Goal: Information Seeking & Learning: Check status

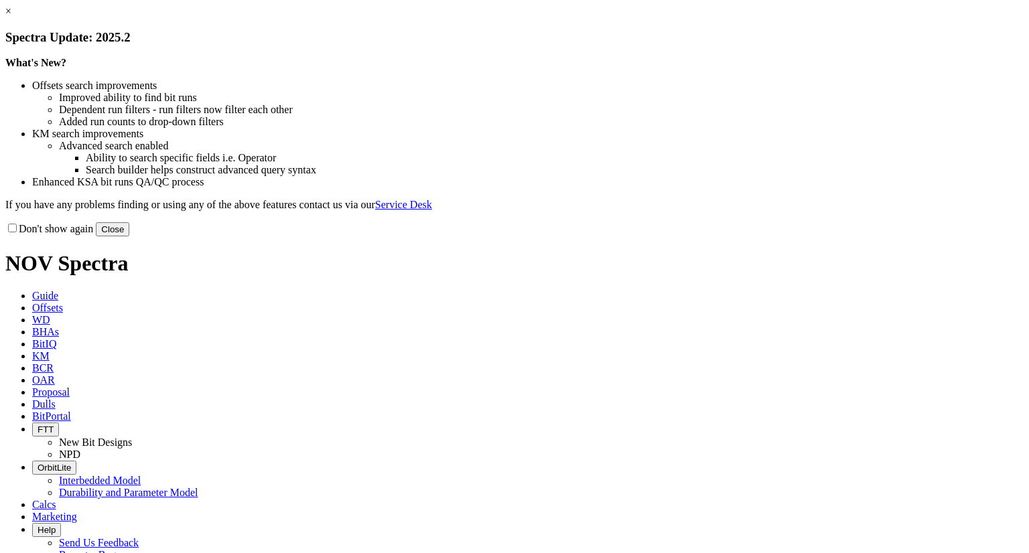
click at [129, 236] on button "Close" at bounding box center [112, 229] width 33 height 14
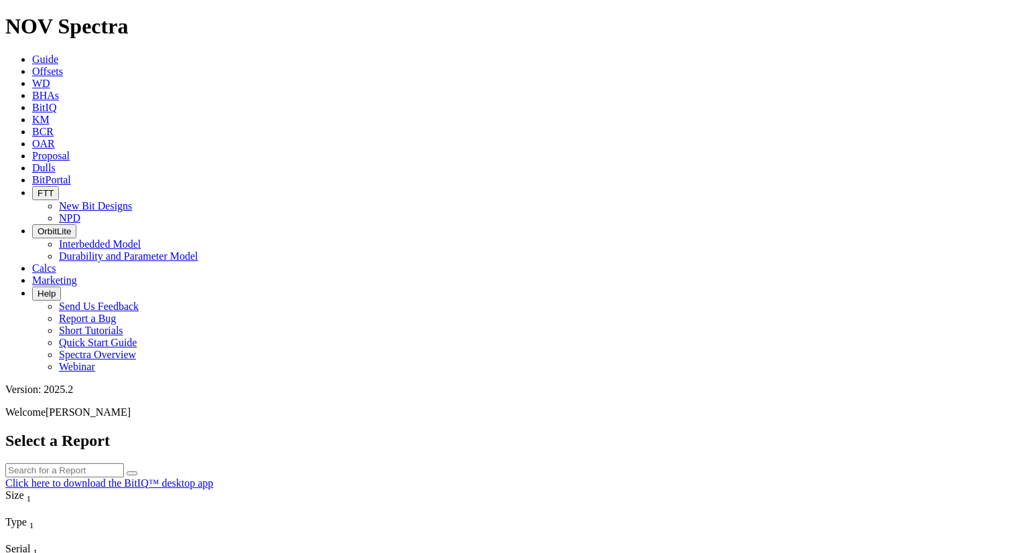
click at [124, 463] on input "text" at bounding box center [64, 470] width 119 height 14
paste input "F321279"
type input "F321279"
click at [127, 471] on button "submit" at bounding box center [132, 473] width 11 height 4
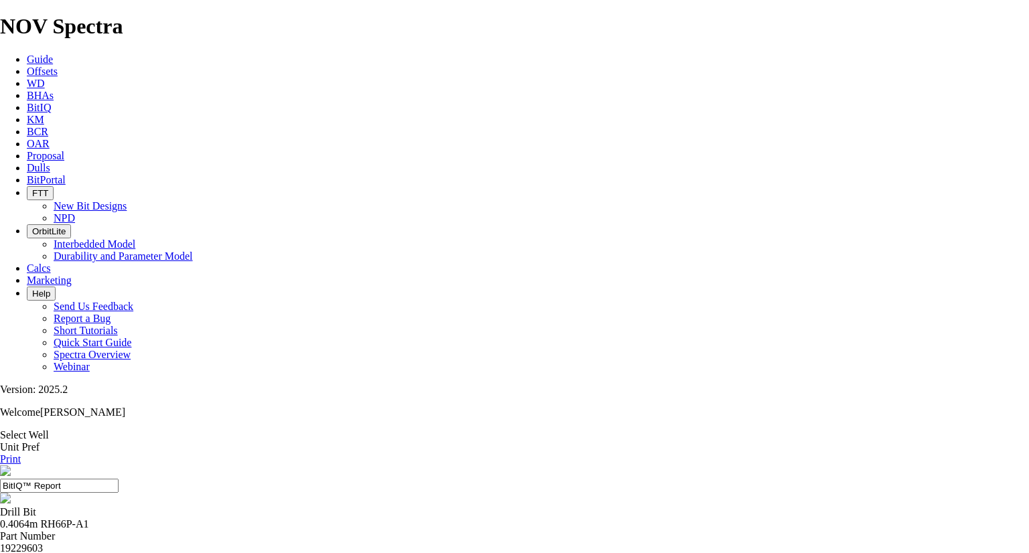
drag, startPoint x: 702, startPoint y: 186, endPoint x: 708, endPoint y: 175, distance: 12.9
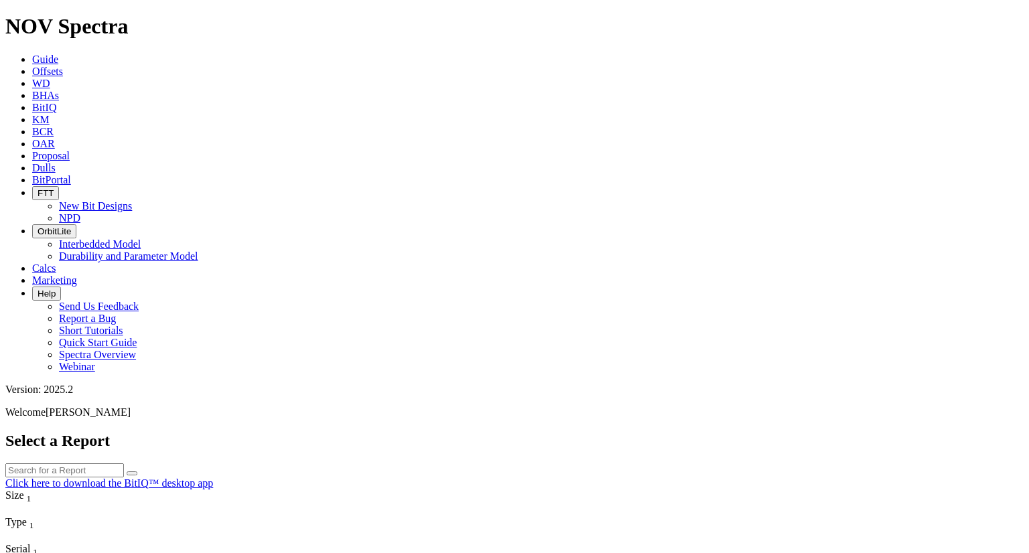
click at [124, 463] on input "text" at bounding box center [64, 470] width 119 height 14
paste input "F321279"
type input "F321279"
click at [127, 471] on button "submit" at bounding box center [132, 473] width 11 height 4
drag, startPoint x: 715, startPoint y: 110, endPoint x: 639, endPoint y: 144, distance: 83.0
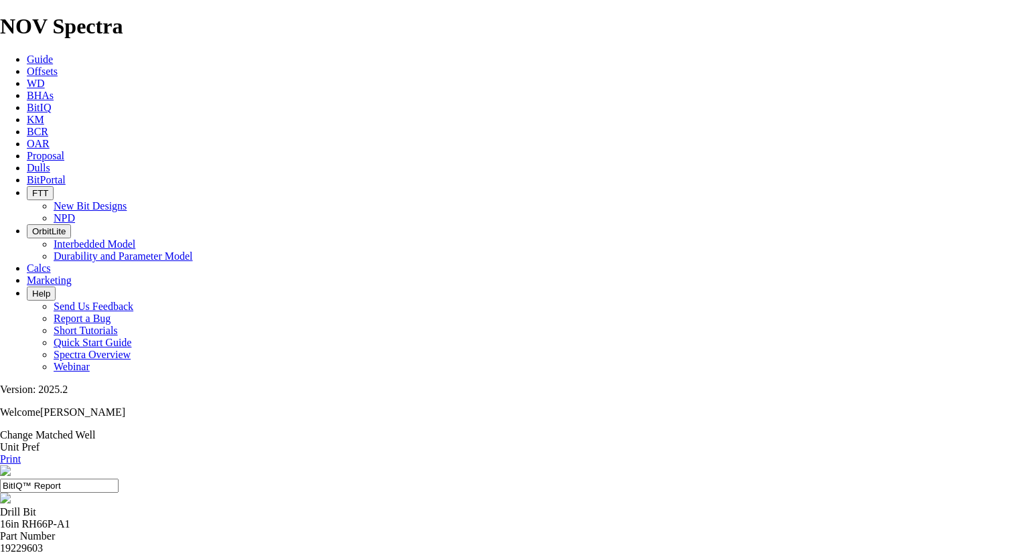
scroll to position [48, 0]
drag, startPoint x: 597, startPoint y: 106, endPoint x: 954, endPoint y: 141, distance: 358.0
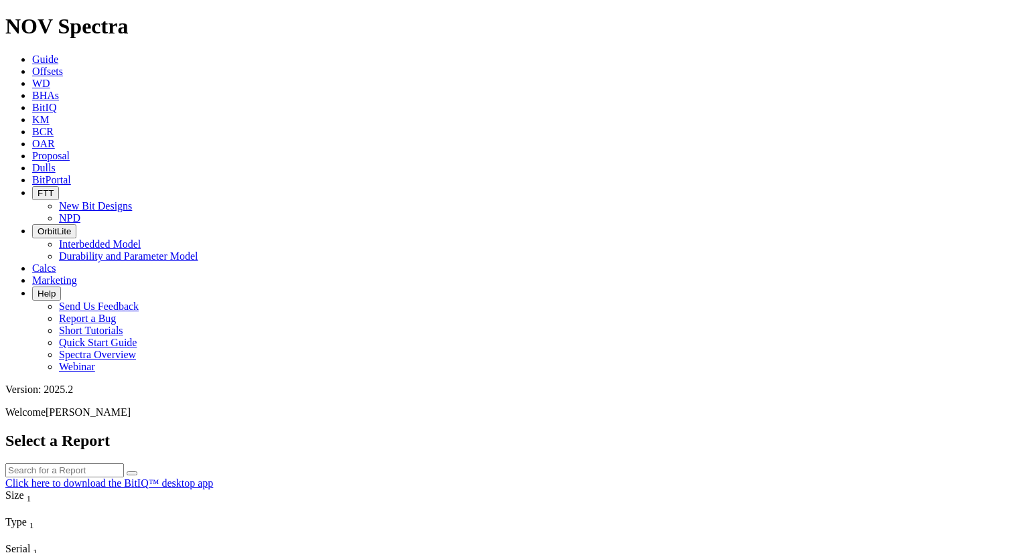
click at [124, 463] on input "text" at bounding box center [64, 470] width 119 height 14
paste input "F321279"
type input "F321279"
click at [127, 471] on button "submit" at bounding box center [132, 473] width 11 height 4
drag, startPoint x: 354, startPoint y: 111, endPoint x: 329, endPoint y: 164, distance: 58.4
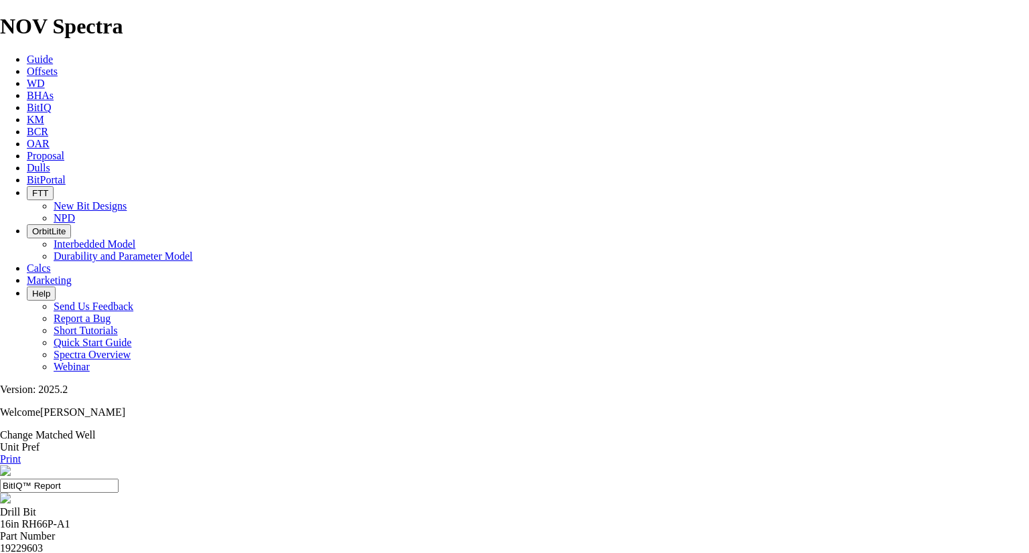
click at [95, 429] on link "Change Matched Well" at bounding box center [47, 434] width 95 height 11
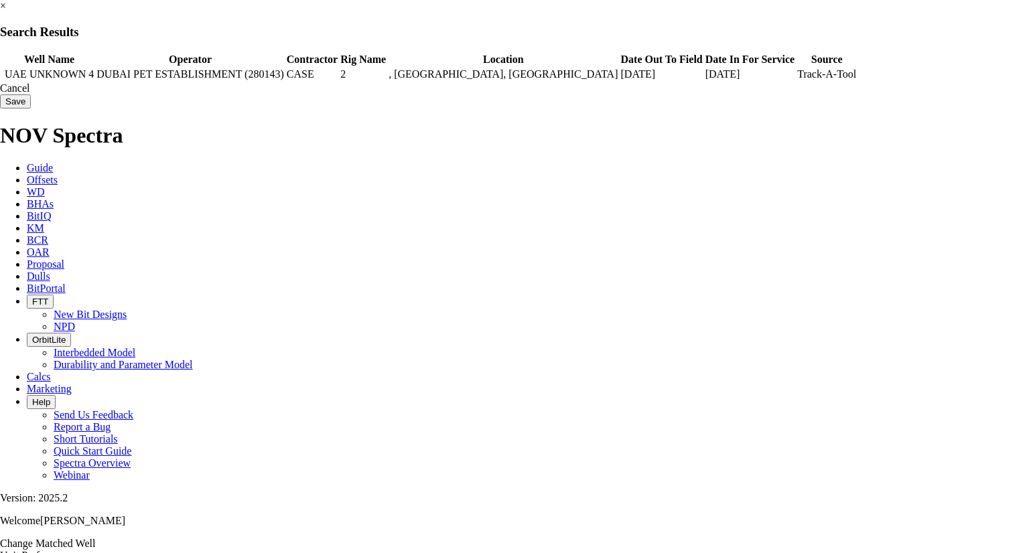
click at [2, 74] on span at bounding box center [2, 74] width 0 height 0
click at [6, 11] on link "×" at bounding box center [3, 5] width 6 height 11
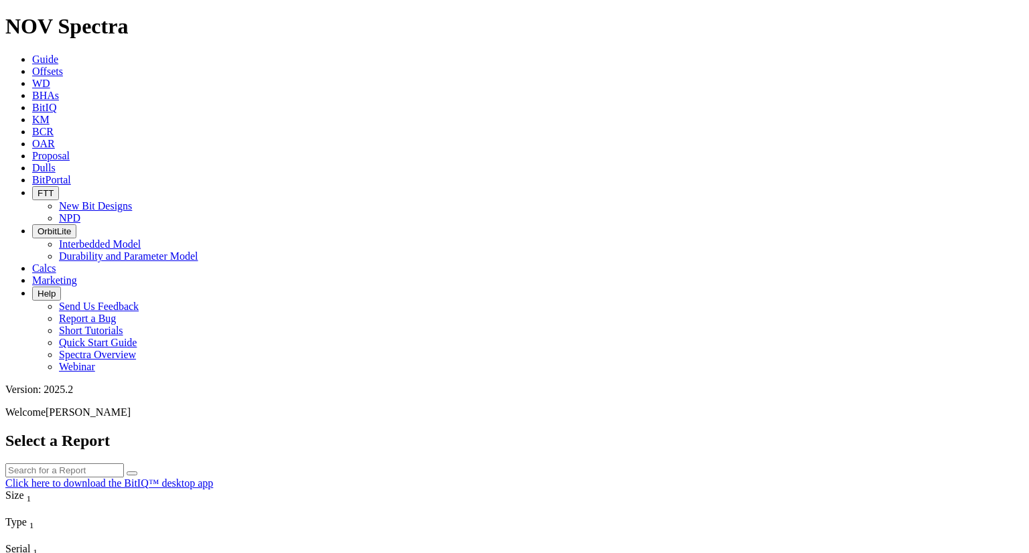
click at [124, 463] on input "text" at bounding box center [64, 470] width 119 height 14
paste input "F321279"
type input "F321279"
click at [127, 471] on button "submit" at bounding box center [132, 473] width 11 height 4
click at [137, 471] on button "submit" at bounding box center [132, 473] width 11 height 4
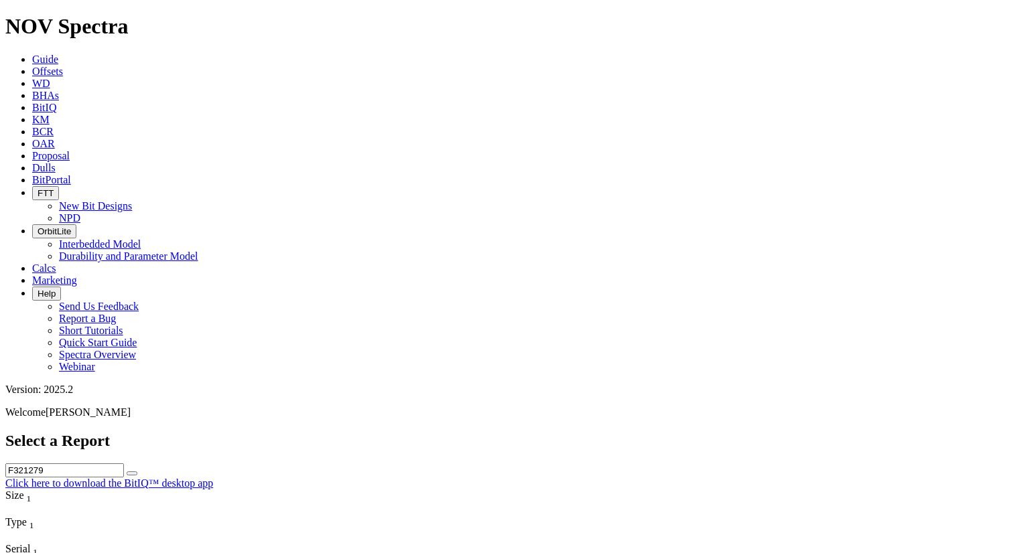
click at [137, 471] on button "submit" at bounding box center [132, 473] width 11 height 4
click at [124, 463] on input "text" at bounding box center [64, 470] width 119 height 14
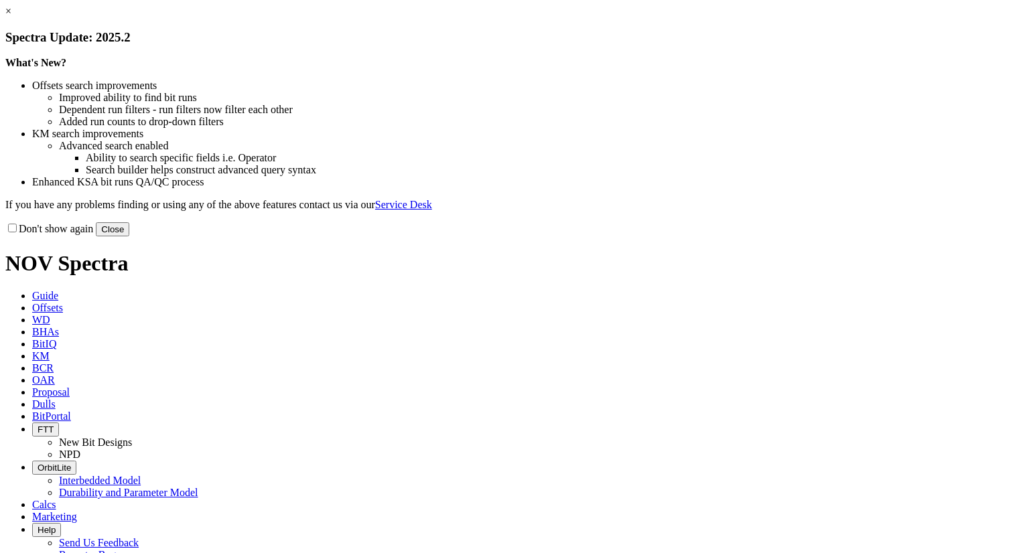
click at [129, 236] on button "Close" at bounding box center [112, 229] width 33 height 14
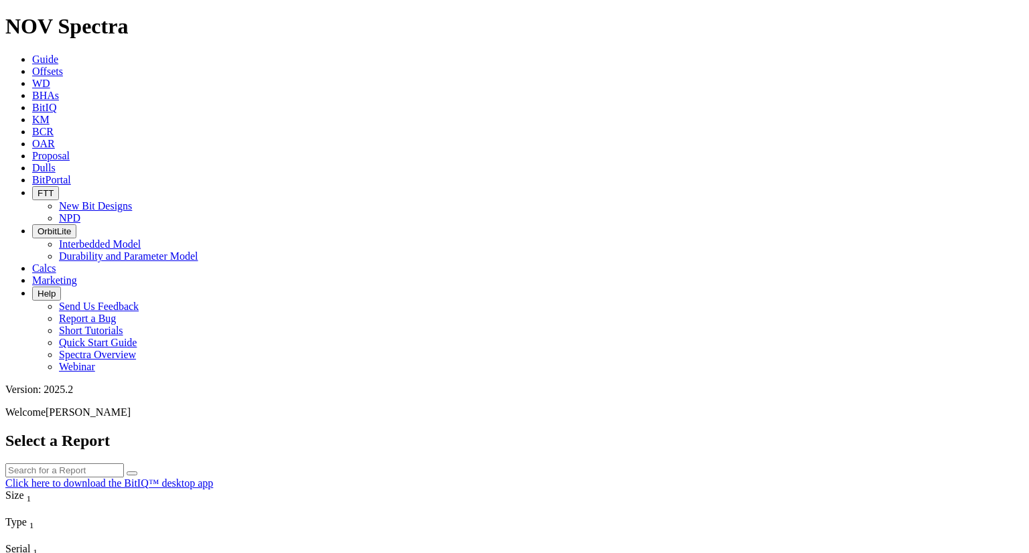
click at [124, 463] on input "text" at bounding box center [64, 470] width 119 height 14
paste input "F321279"
type input "F321279"
click at [127, 471] on button "submit" at bounding box center [132, 473] width 11 height 4
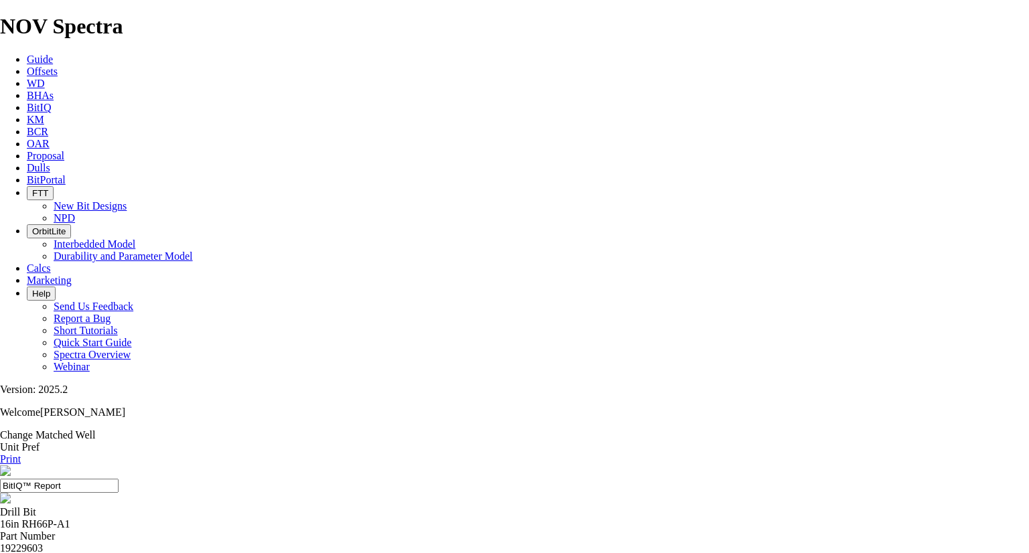
click at [51, 102] on link "BitIQ" at bounding box center [39, 107] width 24 height 11
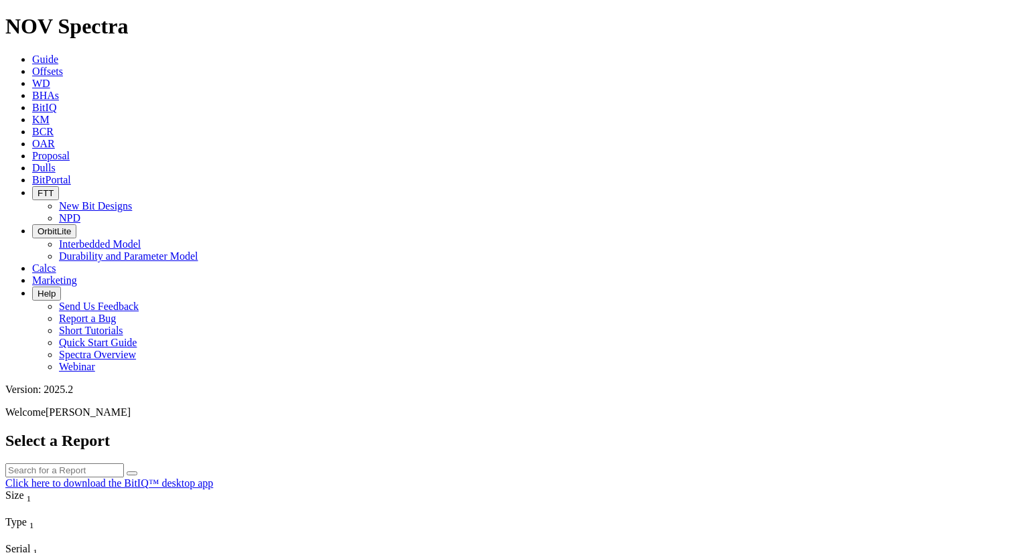
click at [124, 463] on input "text" at bounding box center [64, 470] width 119 height 14
paste input "F321279"
type input "F321279"
click at [127, 471] on button "submit" at bounding box center [132, 473] width 11 height 4
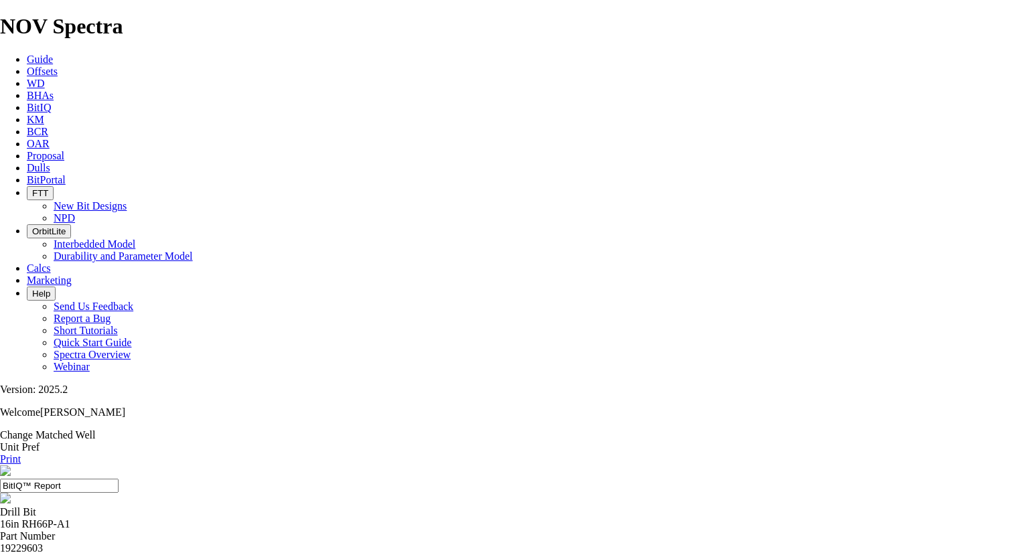
click at [21, 453] on link "Print" at bounding box center [10, 458] width 21 height 11
click at [95, 429] on link "Change Matched Well" at bounding box center [47, 434] width 95 height 11
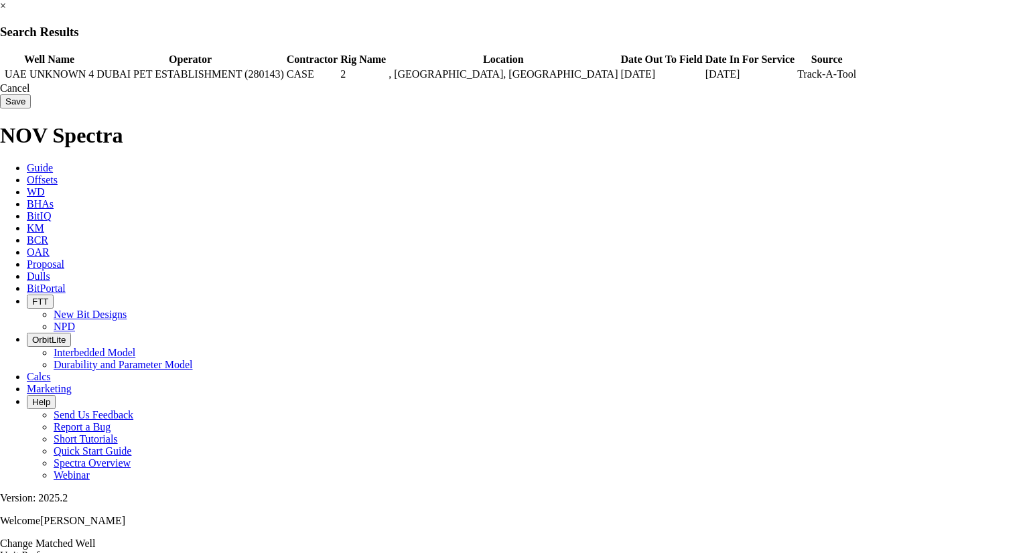
click at [284, 81] on td "DUBAI PET ESTABLISHMENT (280143)" at bounding box center [190, 74] width 188 height 13
click at [703, 81] on td "[DATE]" at bounding box center [661, 74] width 83 height 13
click at [781, 81] on td "[DATE]" at bounding box center [749, 74] width 90 height 13
drag, startPoint x: 818, startPoint y: 91, endPoint x: 830, endPoint y: 89, distance: 12.2
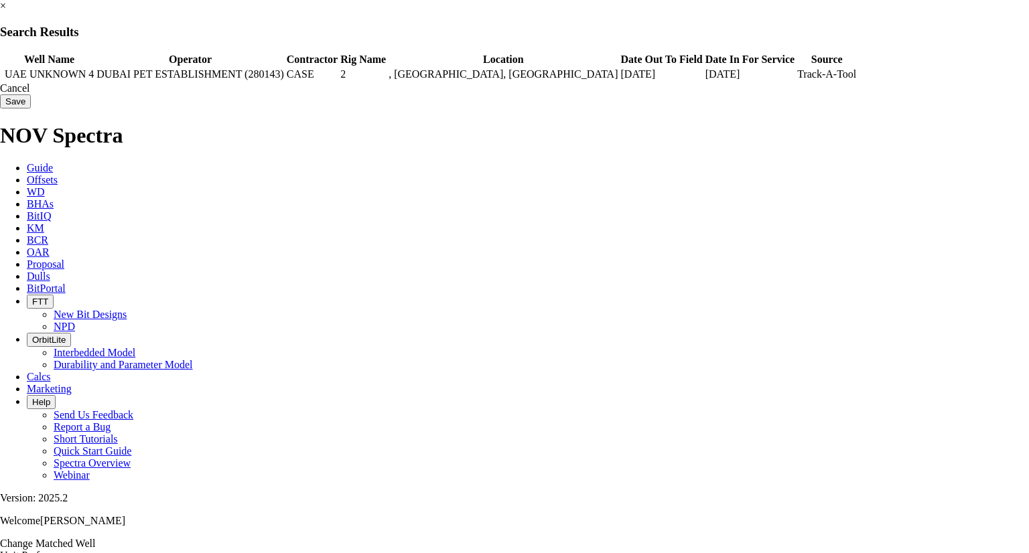
click at [824, 81] on td "Track-A-Tool" at bounding box center [826, 74] width 60 height 13
click at [846, 81] on td "Track-A-Tool" at bounding box center [826, 74] width 60 height 13
click at [779, 81] on td "[DATE]" at bounding box center [749, 74] width 90 height 13
click at [692, 81] on td "[DATE]" at bounding box center [661, 74] width 83 height 13
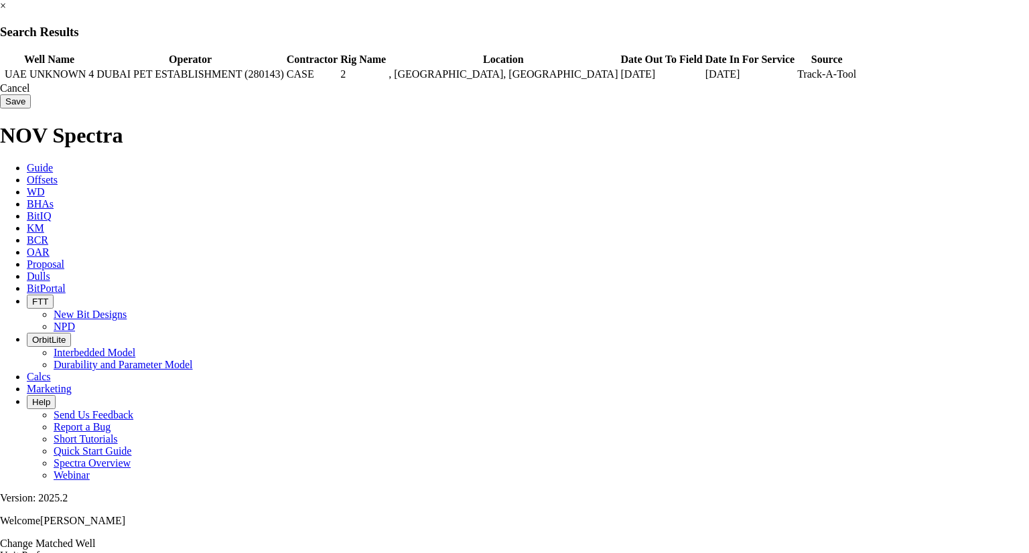
click at [613, 81] on td ", [GEOGRAPHIC_DATA], [GEOGRAPHIC_DATA]" at bounding box center [503, 74] width 230 height 13
click at [509, 81] on td ", [GEOGRAPHIC_DATA], [GEOGRAPHIC_DATA]" at bounding box center [503, 74] width 230 height 13
click at [338, 81] on td "CASE" at bounding box center [312, 74] width 52 height 13
click at [284, 81] on td "DUBAI PET ESTABLISHMENT (280143)" at bounding box center [190, 74] width 188 height 13
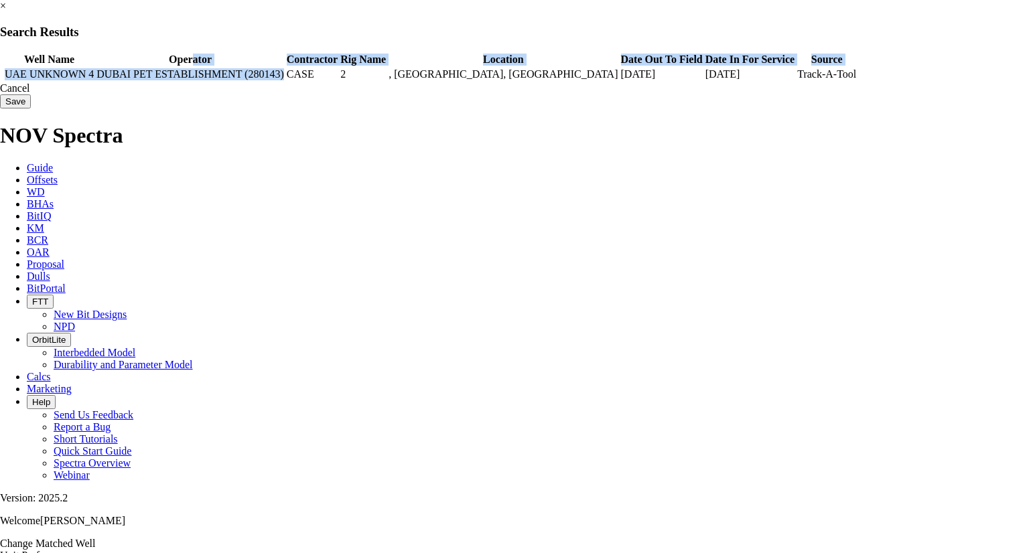
drag, startPoint x: 324, startPoint y: 95, endPoint x: 284, endPoint y: 76, distance: 44.3
click at [284, 76] on table "Well Name Operator Contractor Rig Name Location Date Out To Field Date In For S…" at bounding box center [429, 67] width 858 height 31
click at [284, 81] on td "DUBAI PET ESTABLISHMENT (280143)" at bounding box center [190, 74] width 188 height 13
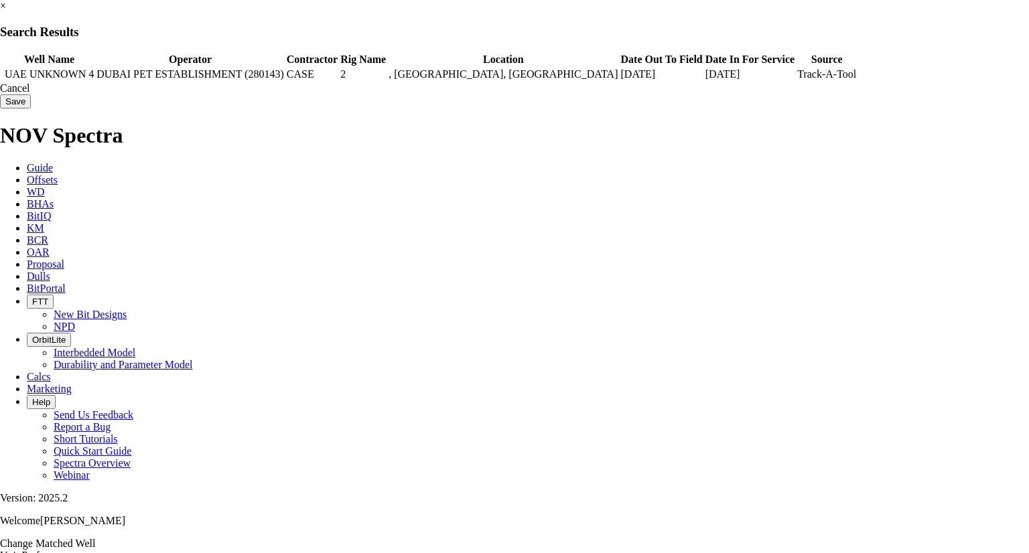
click at [31, 108] on input "Save" at bounding box center [15, 101] width 31 height 14
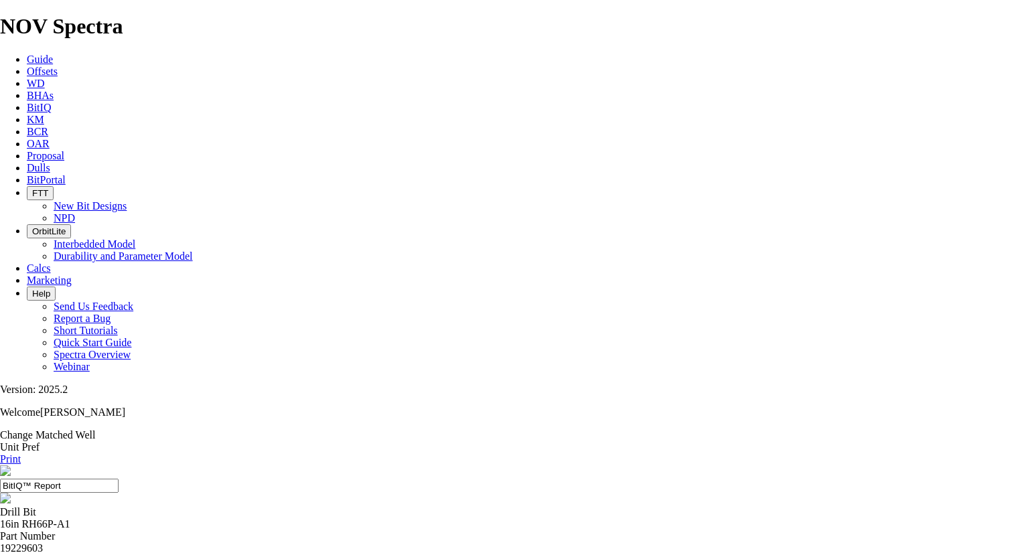
drag, startPoint x: 477, startPoint y: 335, endPoint x: 451, endPoint y: 333, distance: 26.3
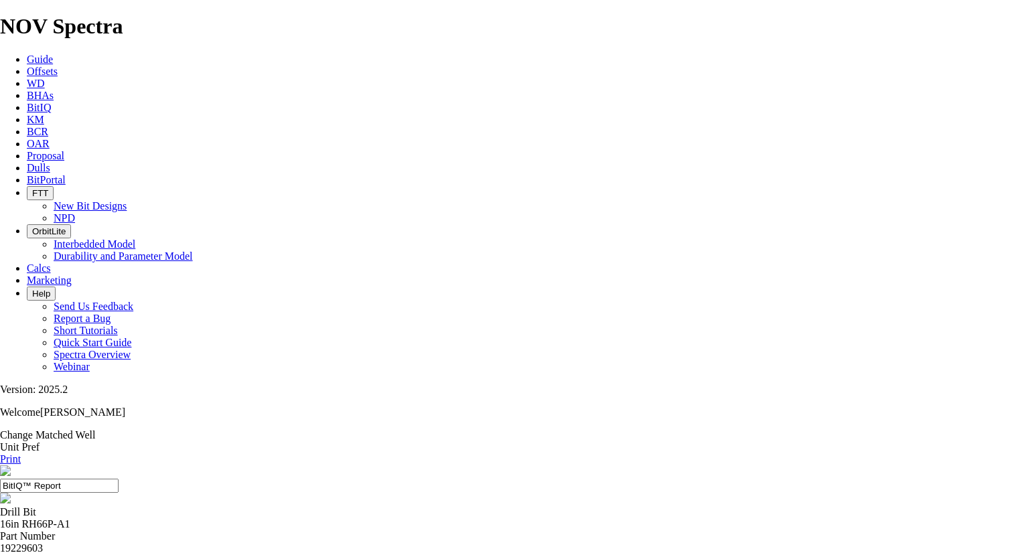
drag, startPoint x: 895, startPoint y: 271, endPoint x: 812, endPoint y: 244, distance: 88.1
click at [95, 429] on link "Change Matched Well" at bounding box center [47, 434] width 95 height 11
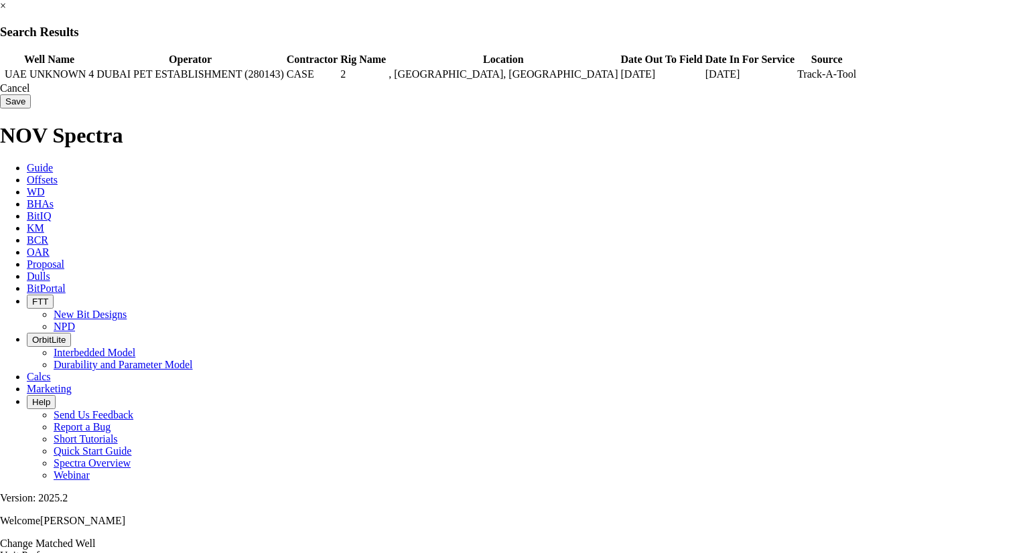
click at [2, 74] on span at bounding box center [2, 74] width 0 height 0
click at [284, 81] on td "DUBAI PET ESTABLISHMENT (280143)" at bounding box center [190, 74] width 188 height 13
click at [338, 81] on td "CASE" at bounding box center [312, 74] width 52 height 13
click at [2, 74] on span at bounding box center [2, 74] width 0 height 0
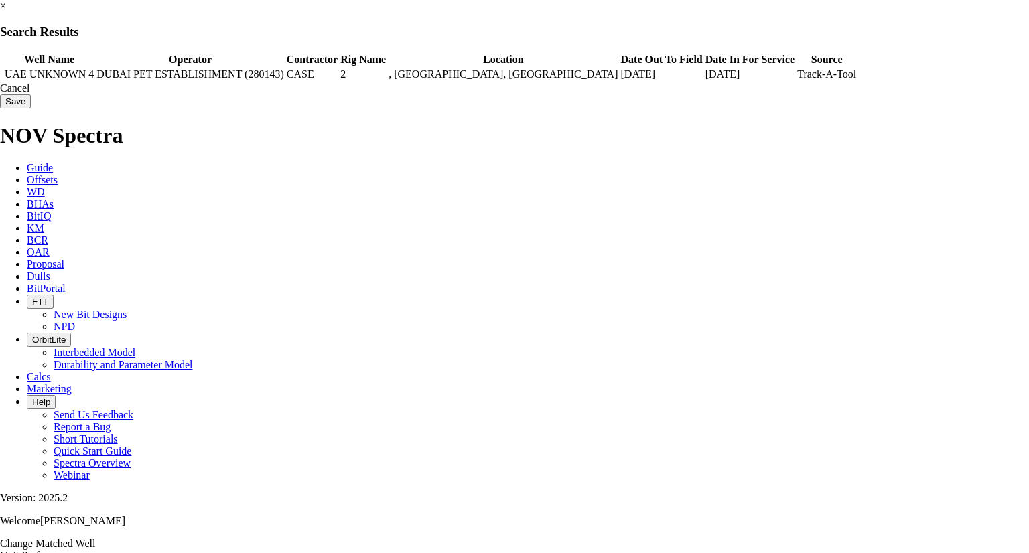
click at [2, 74] on span at bounding box center [2, 74] width 0 height 0
click at [31, 108] on input "Save" at bounding box center [15, 101] width 31 height 14
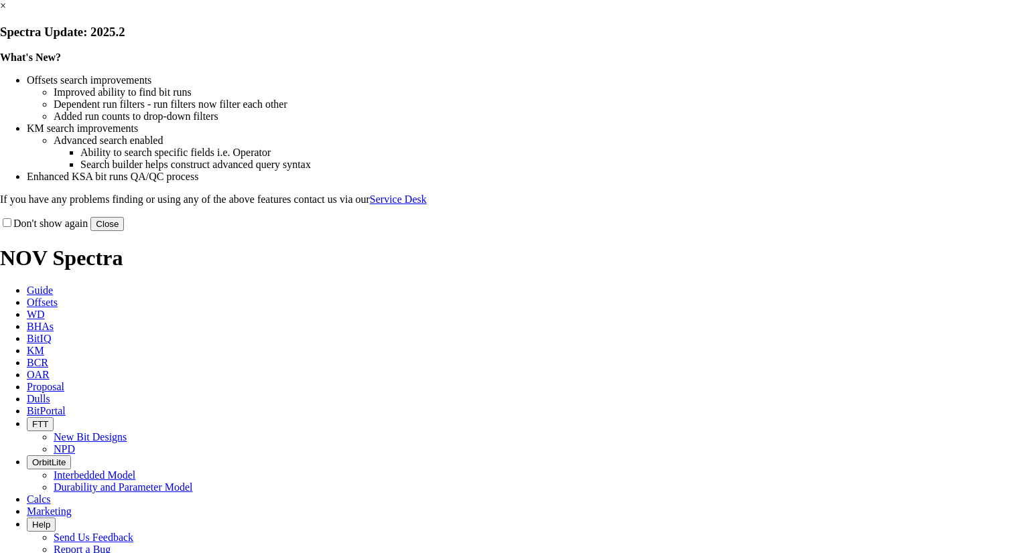
click at [124, 231] on button "Close" at bounding box center [106, 224] width 33 height 14
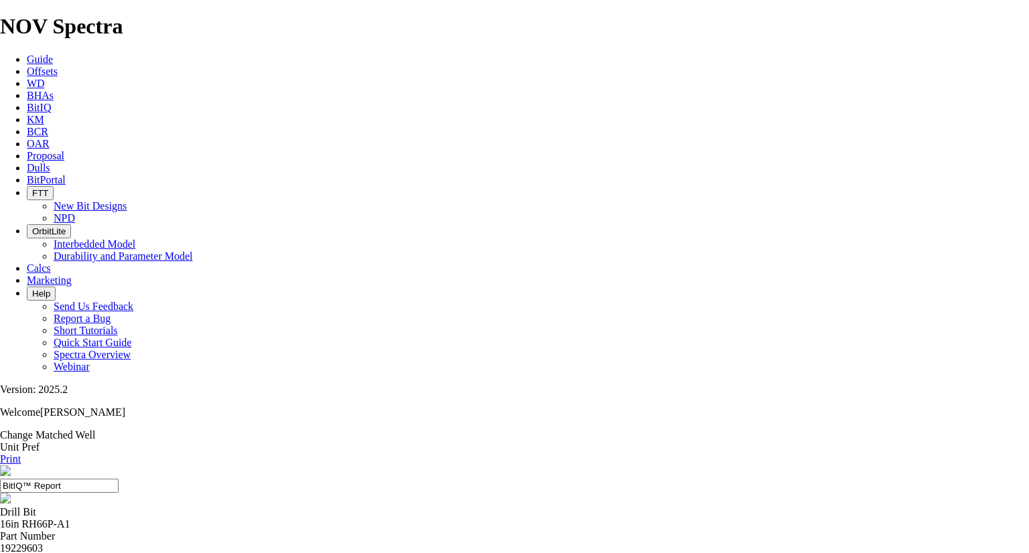
click at [95, 429] on link "Change Matched Well" at bounding box center [47, 434] width 95 height 11
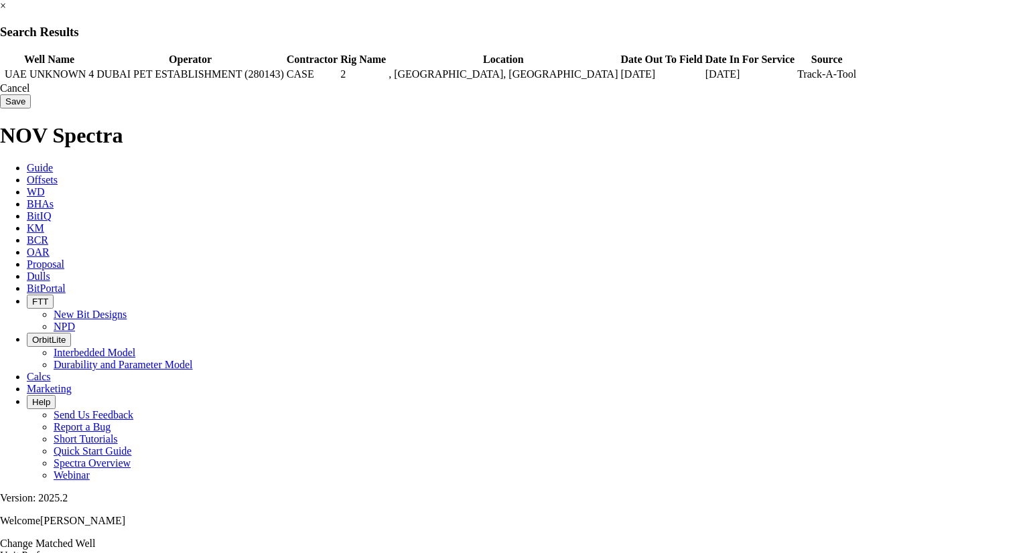
click at [94, 81] on td "UAE UNKNOWN 4" at bounding box center [49, 74] width 90 height 13
click at [2, 74] on span at bounding box center [2, 74] width 0 height 0
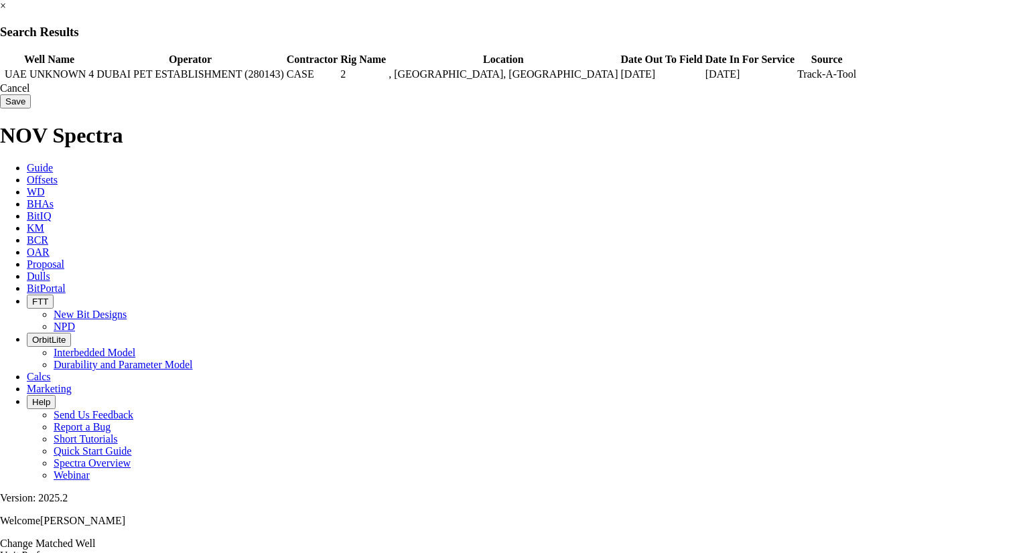
click at [2, 74] on span at bounding box center [2, 74] width 0 height 0
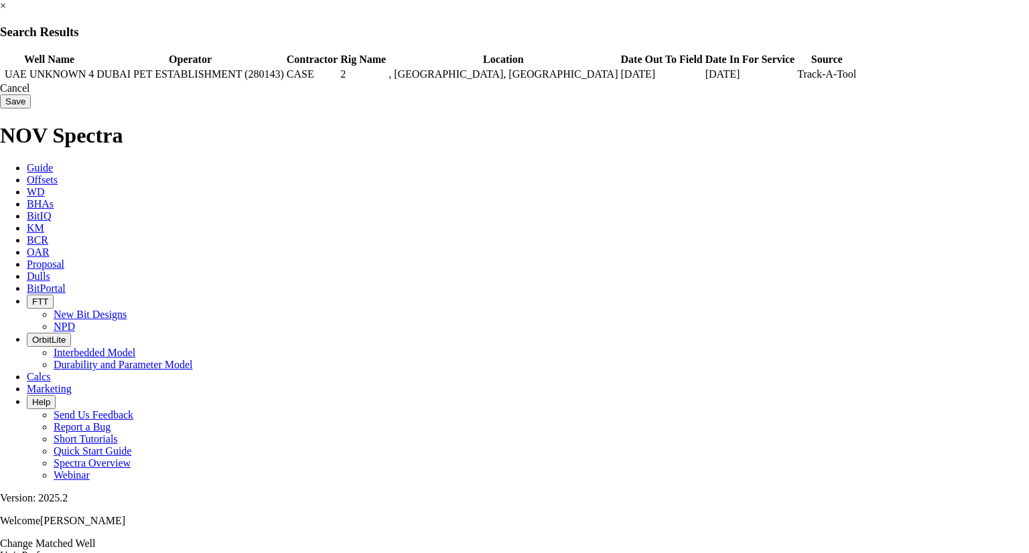
click at [31, 108] on input "Save" at bounding box center [15, 101] width 31 height 14
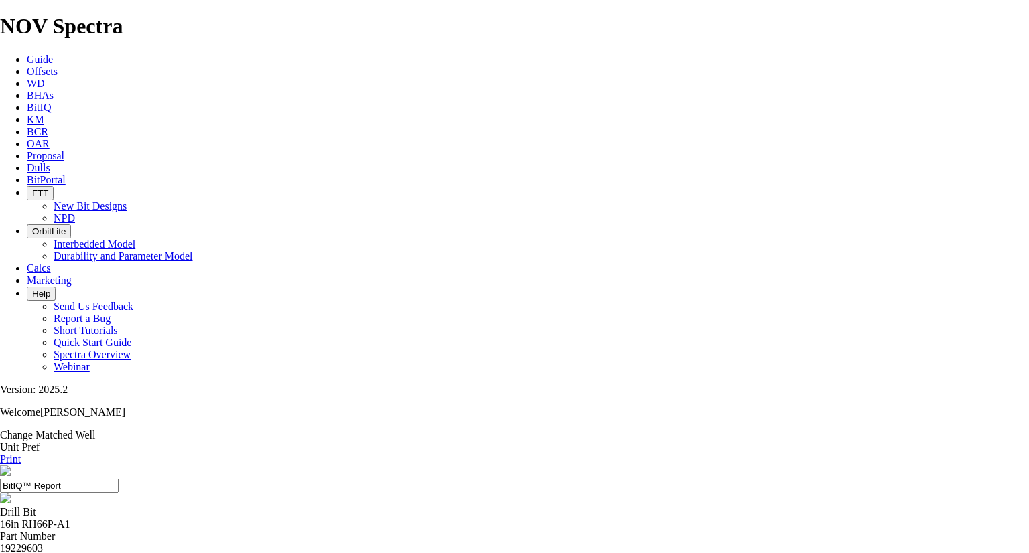
click at [95, 429] on link "Change Matched Well" at bounding box center [47, 434] width 95 height 11
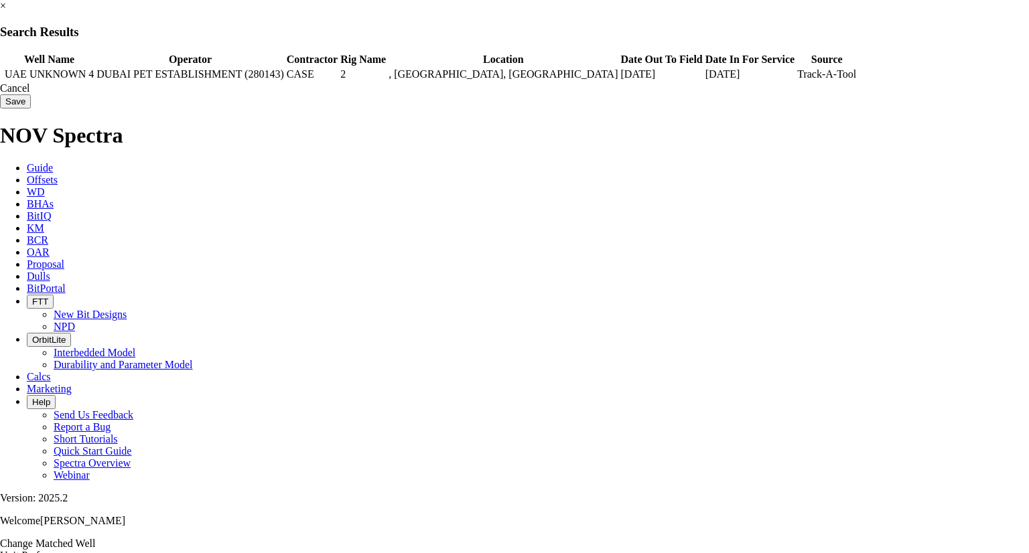
click at [284, 81] on td "DUBAI PET ESTABLISHMENT (280143)" at bounding box center [190, 74] width 188 height 13
click at [2, 74] on span at bounding box center [2, 74] width 0 height 0
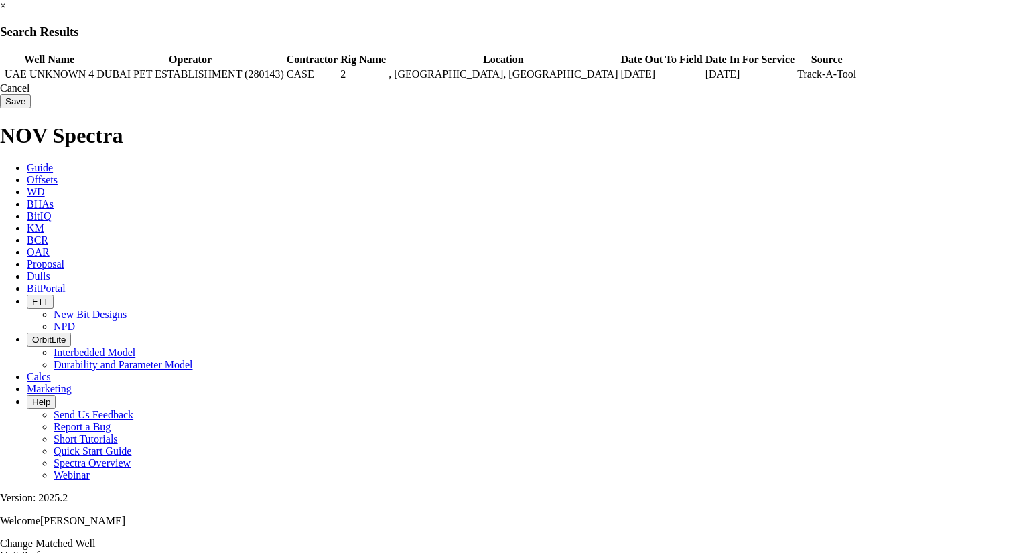
click at [2, 74] on span at bounding box center [2, 74] width 0 height 0
click at [830, 81] on td "Track-A-Tool" at bounding box center [826, 74] width 60 height 13
drag, startPoint x: 852, startPoint y: 86, endPoint x: 687, endPoint y: 123, distance: 168.8
click at [687, 108] on bit-iq-well-select "× Search Results Well Name Operator Contractor Rig Name Location Date Out To Fi…" at bounding box center [514, 54] width 1029 height 108
click at [703, 81] on td "[DATE]" at bounding box center [661, 74] width 83 height 13
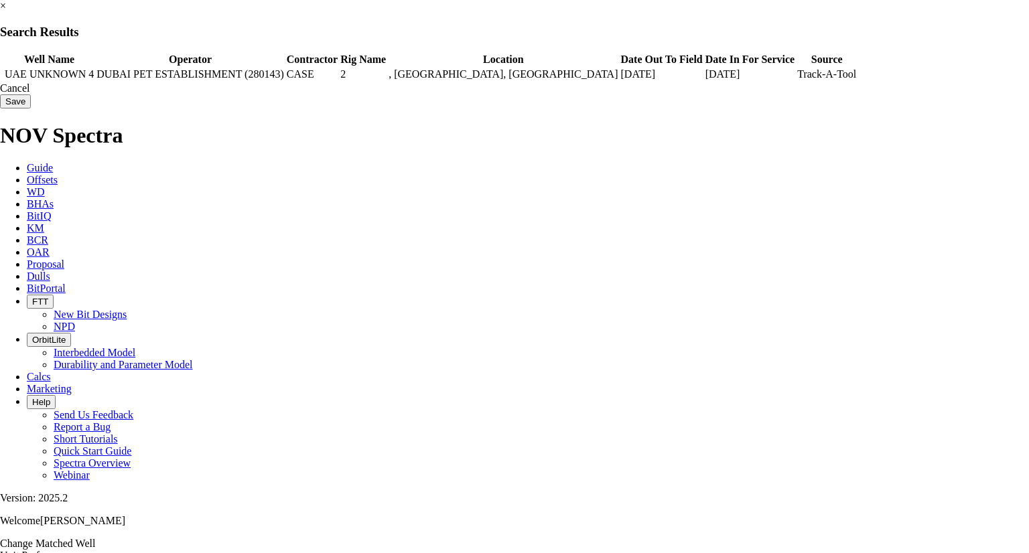
drag, startPoint x: 637, startPoint y: 97, endPoint x: 608, endPoint y: 84, distance: 31.8
drag, startPoint x: 608, startPoint y: 84, endPoint x: 568, endPoint y: 94, distance: 41.6
click at [568, 81] on td ", [GEOGRAPHIC_DATA], [GEOGRAPHIC_DATA]" at bounding box center [503, 74] width 230 height 13
click at [338, 54] on th "Contractor" at bounding box center [312, 59] width 52 height 13
click at [94, 81] on td "UAE UNKNOWN 4" at bounding box center [49, 74] width 90 height 13
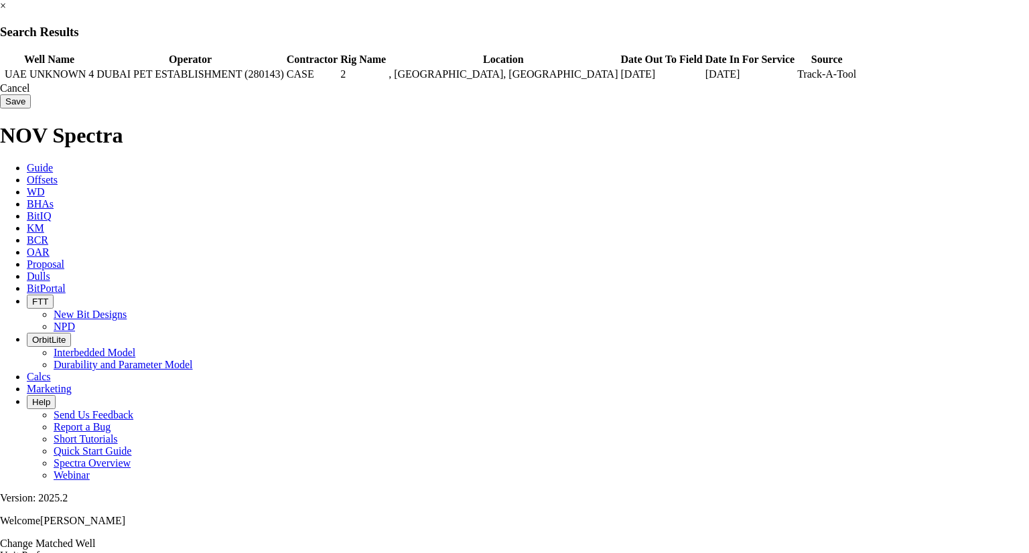
click at [786, 94] on div "Cancel" at bounding box center [514, 88] width 1029 height 12
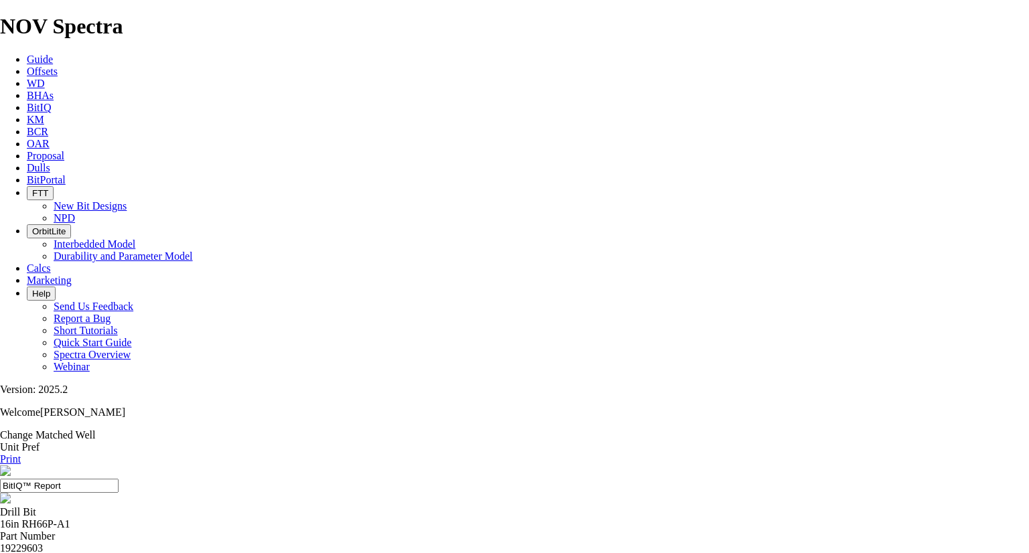
scroll to position [218, 0]
drag, startPoint x: 489, startPoint y: 234, endPoint x: 481, endPoint y: 238, distance: 8.7
drag, startPoint x: 494, startPoint y: 251, endPoint x: 463, endPoint y: 244, distance: 31.5
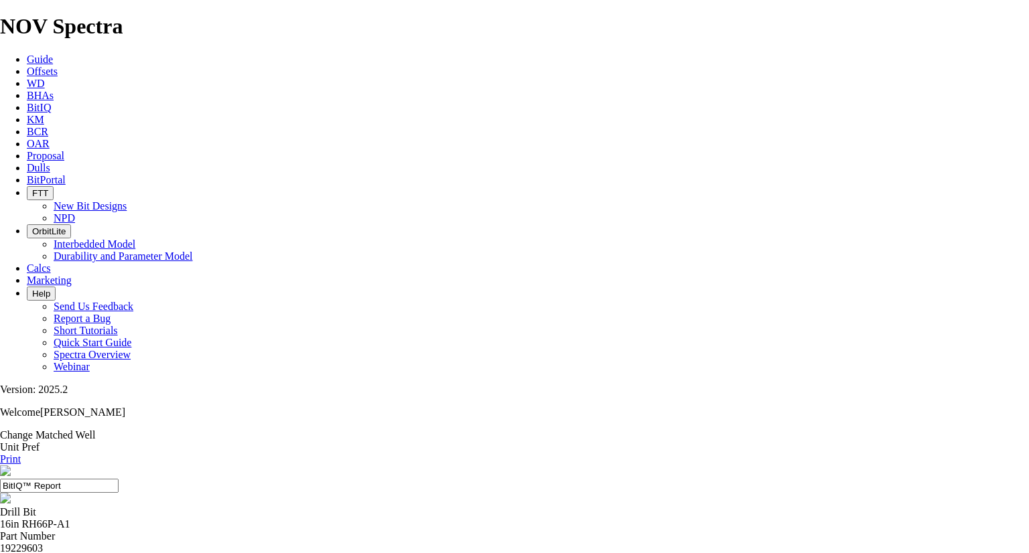
click at [95, 429] on link "Change Matched Well" at bounding box center [47, 434] width 95 height 11
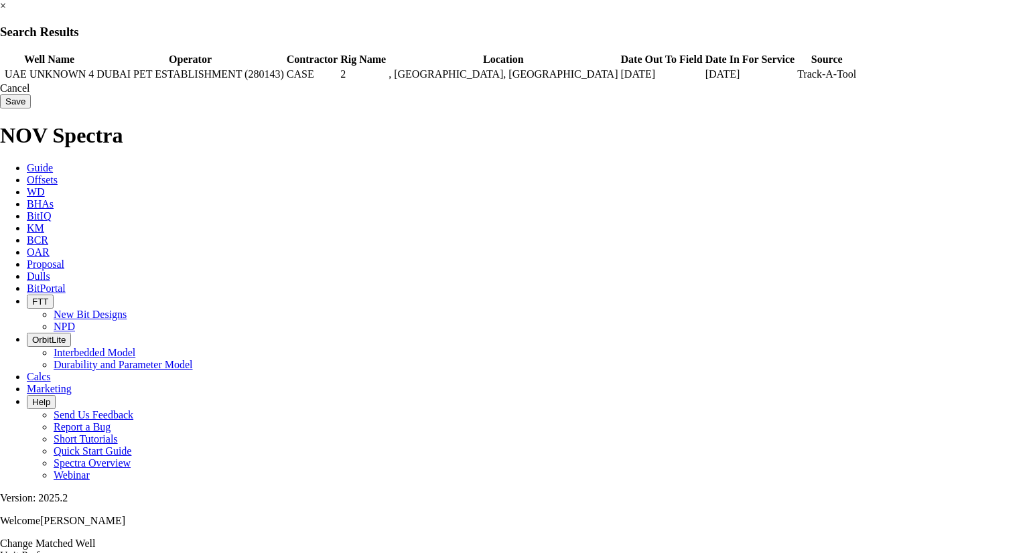
drag, startPoint x: 439, startPoint y: 92, endPoint x: 410, endPoint y: 100, distance: 30.5
click at [338, 81] on td "CASE" at bounding box center [312, 74] width 52 height 13
click at [409, 108] on div "Cancel Save" at bounding box center [514, 95] width 1029 height 26
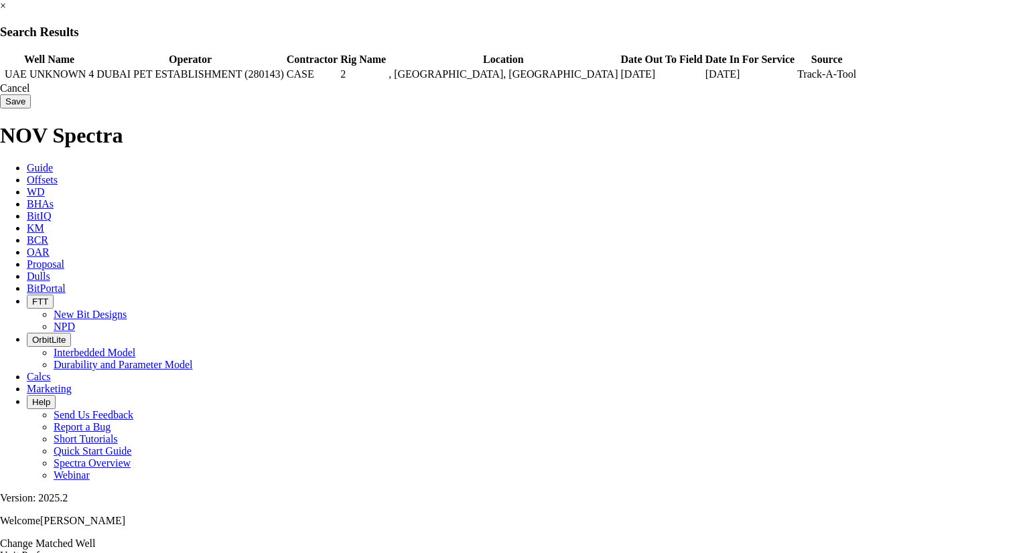
click at [284, 81] on td "DUBAI PET ESTABLISHMENT (280143)" at bounding box center [190, 74] width 188 height 13
click at [31, 108] on input "Save" at bounding box center [15, 101] width 31 height 14
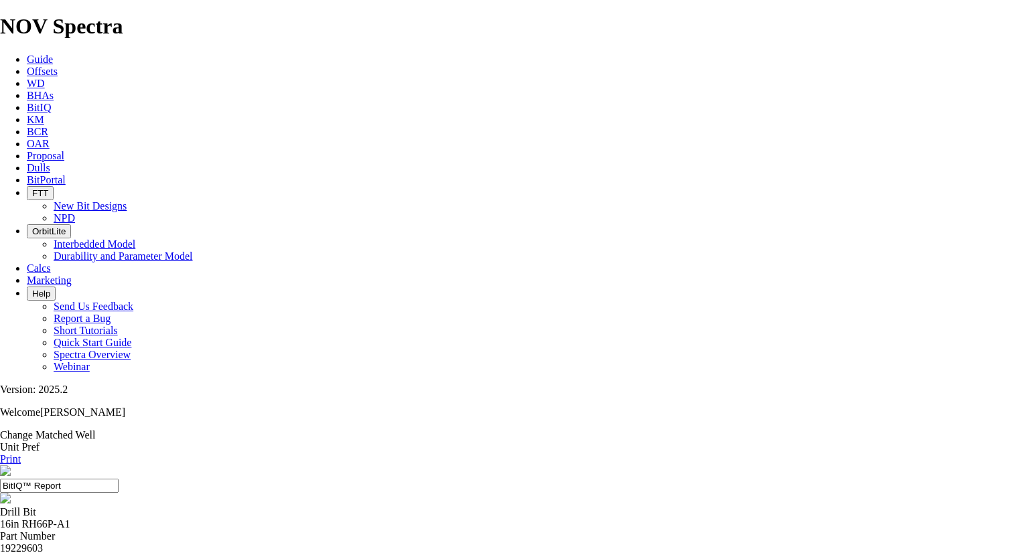
drag, startPoint x: 919, startPoint y: 151, endPoint x: 924, endPoint y: 92, distance: 59.8
